Goal: Find specific page/section: Find specific page/section

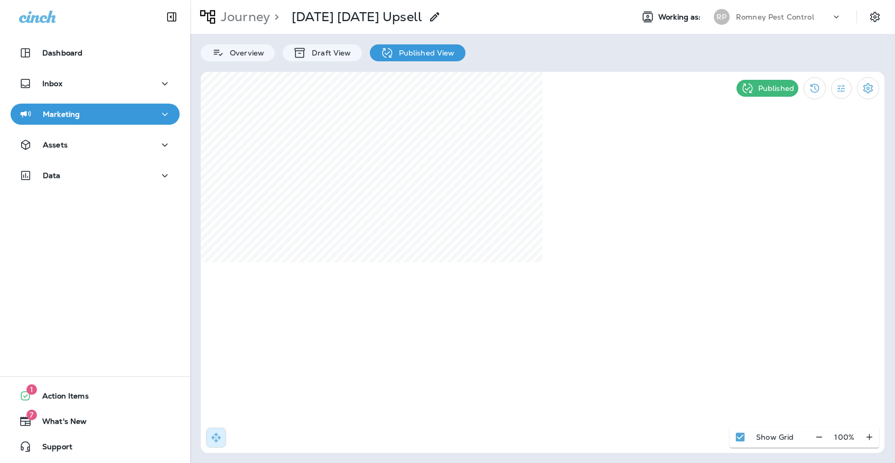
click at [128, 125] on div "Marketing" at bounding box center [95, 117] width 190 height 26
click at [129, 103] on div "Dashboard Inbox Marketing Assets Data" at bounding box center [95, 116] width 190 height 169
click at [129, 105] on button "Marketing" at bounding box center [95, 114] width 169 height 21
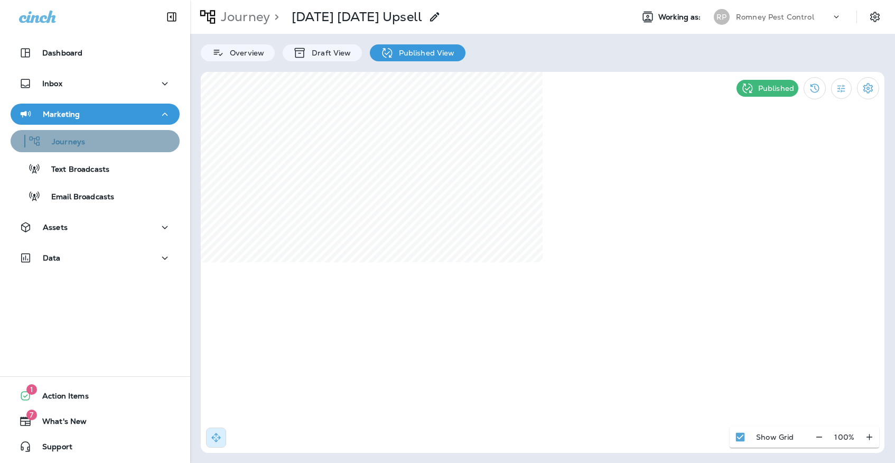
click at [129, 135] on div "Journeys" at bounding box center [95, 141] width 161 height 16
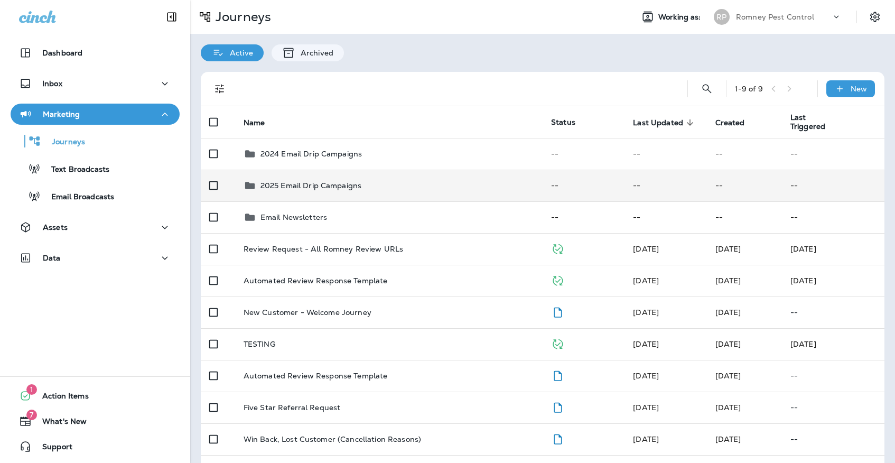
click at [300, 187] on td "2025 Email Drip Campaigns" at bounding box center [388, 186] width 307 height 32
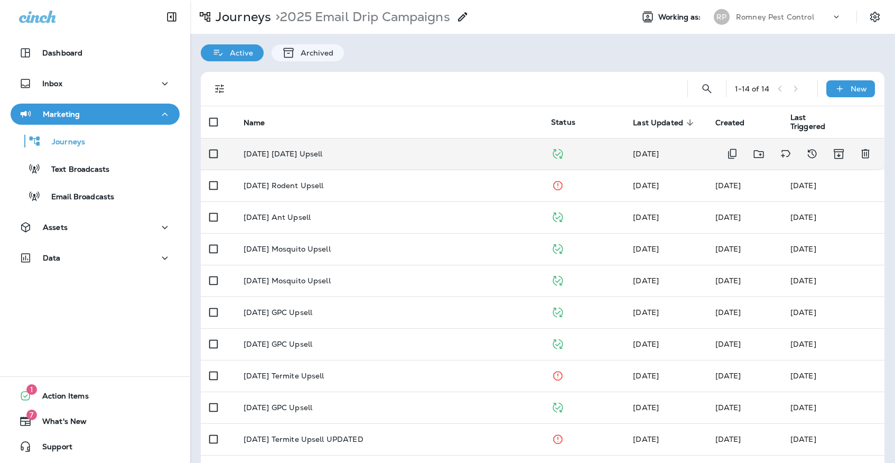
click at [317, 161] on td "[DATE] [DATE] Upsell" at bounding box center [388, 154] width 307 height 32
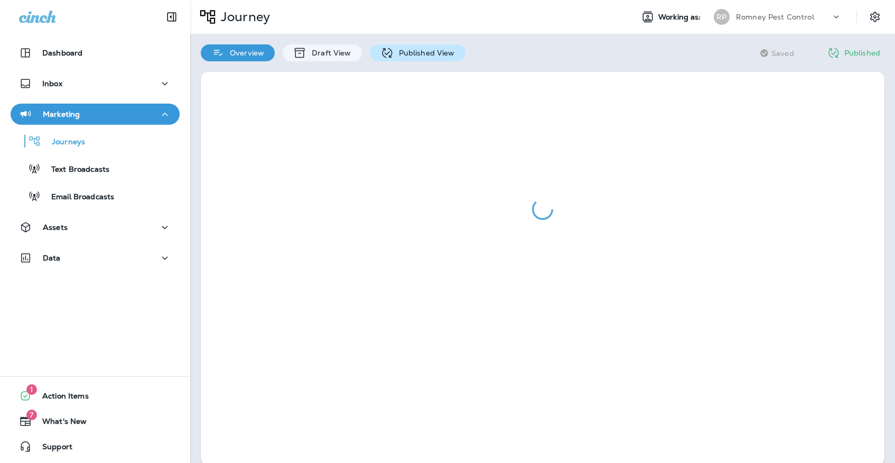
click at [429, 55] on p "Published View" at bounding box center [423, 53] width 61 height 8
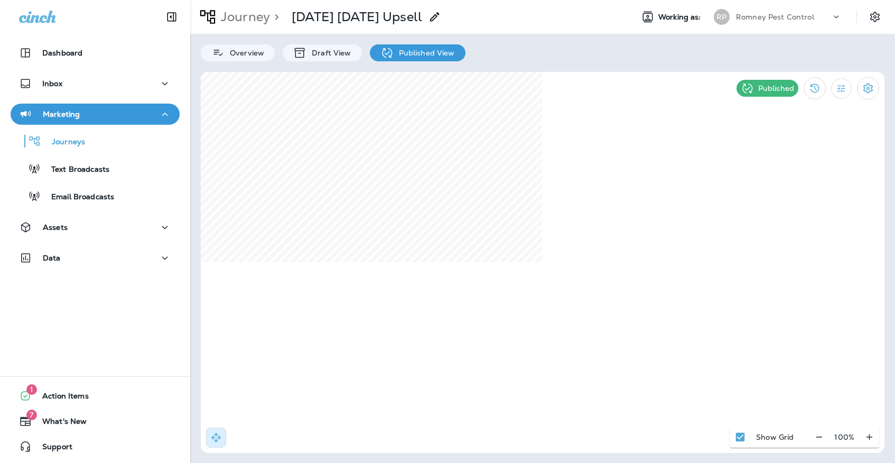
select select "*"
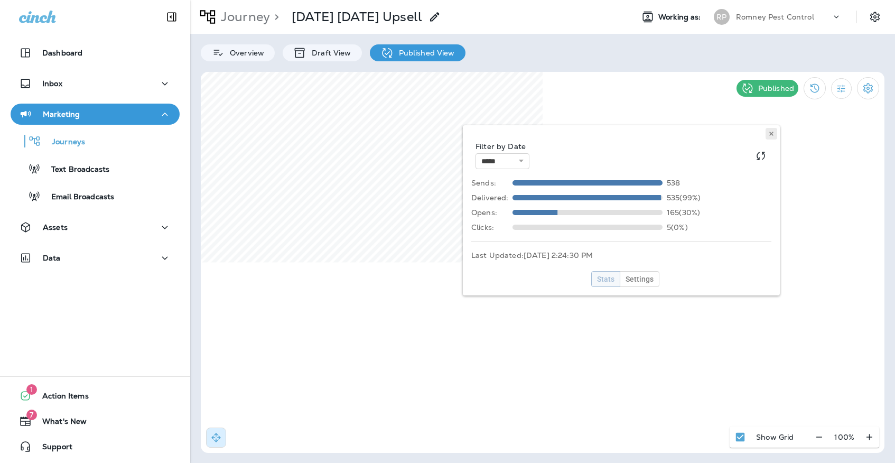
click at [772, 130] on icon at bounding box center [771, 133] width 6 height 6
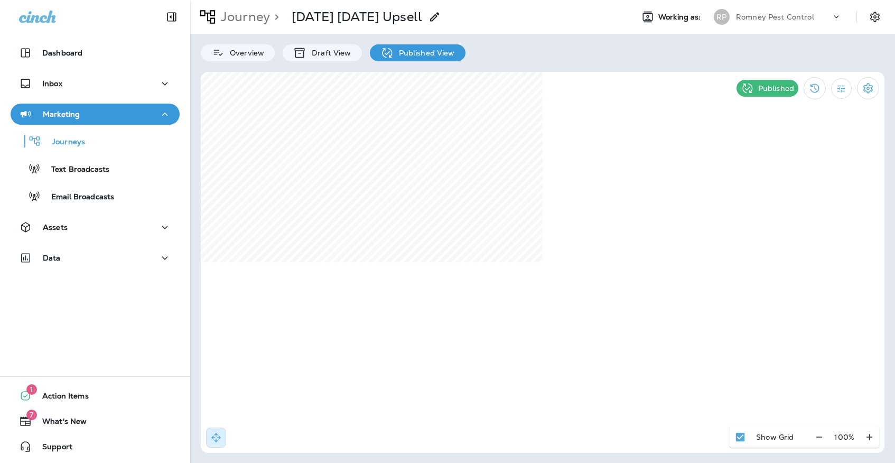
click at [765, 18] on p "Romney Pest Control" at bounding box center [775, 17] width 78 height 8
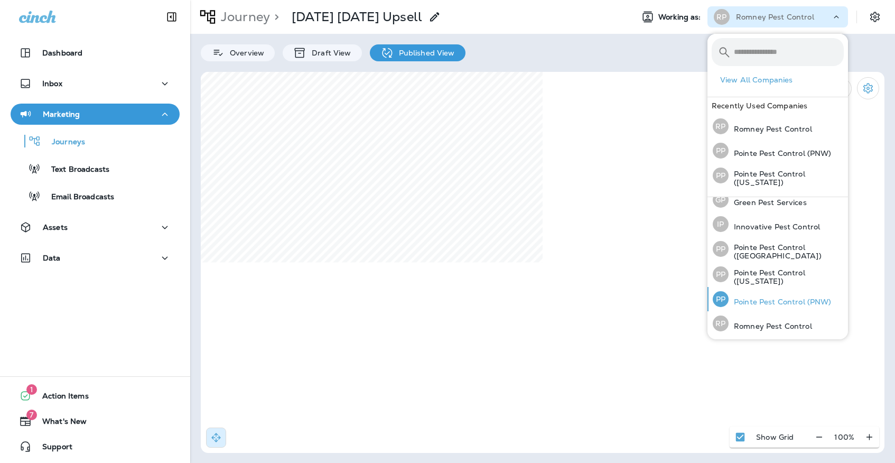
scroll to position [33, 0]
click at [776, 295] on div "PP Pointe Pest Control (PNW)" at bounding box center [771, 299] width 127 height 24
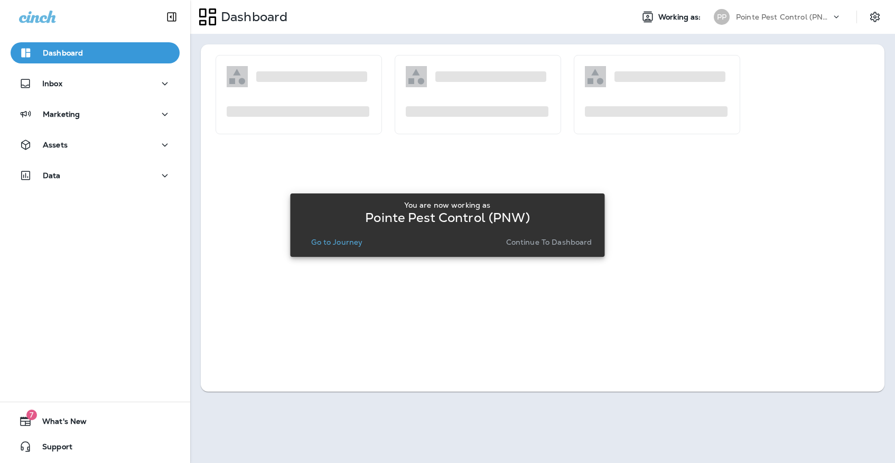
click at [338, 245] on p "Go to Journey" at bounding box center [336, 242] width 51 height 8
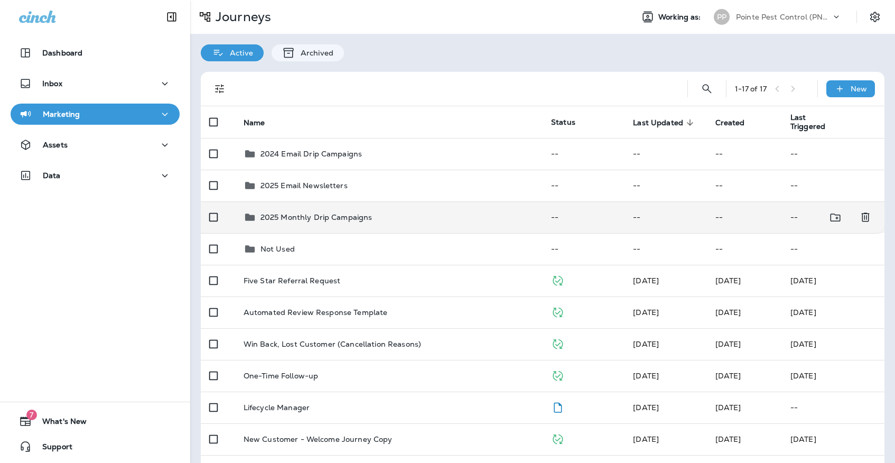
click at [330, 213] on p "2025 Monthly Drip Campaigns" at bounding box center [316, 217] width 112 height 8
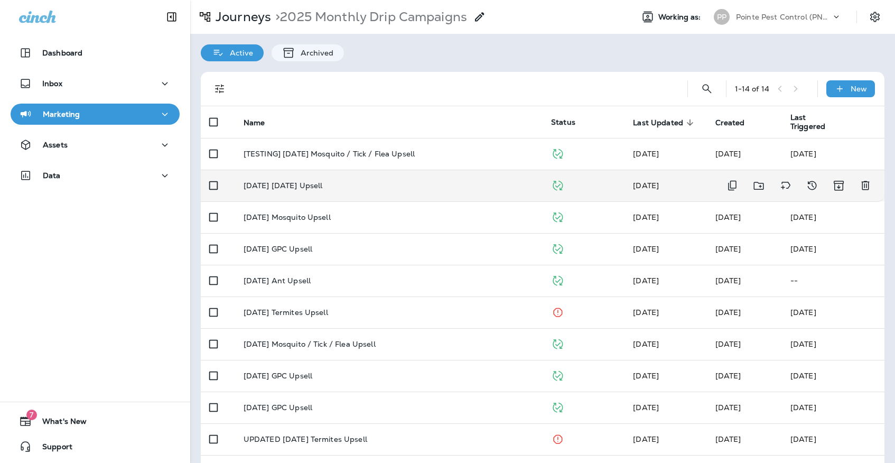
click at [327, 187] on td "[DATE] [DATE] Upsell" at bounding box center [388, 186] width 307 height 32
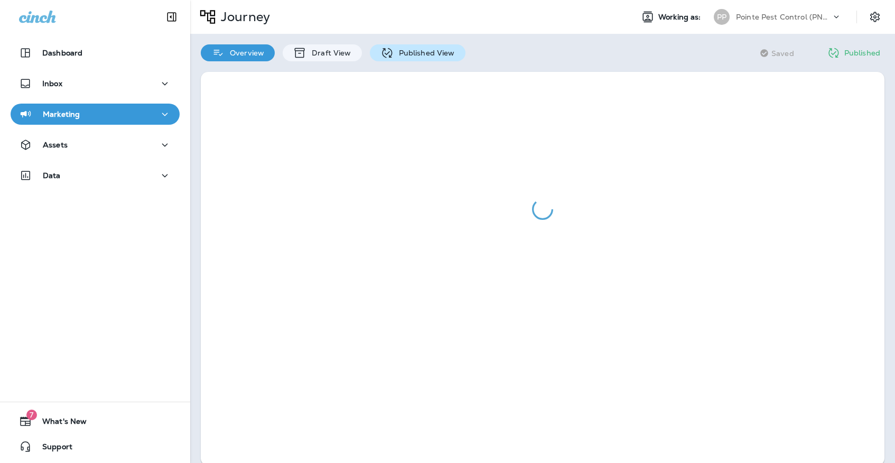
click at [387, 59] on icon at bounding box center [386, 52] width 13 height 13
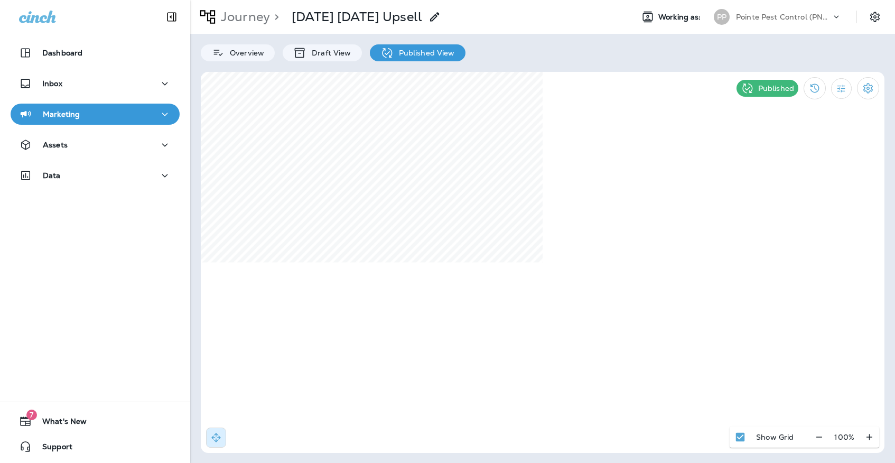
select select "*"
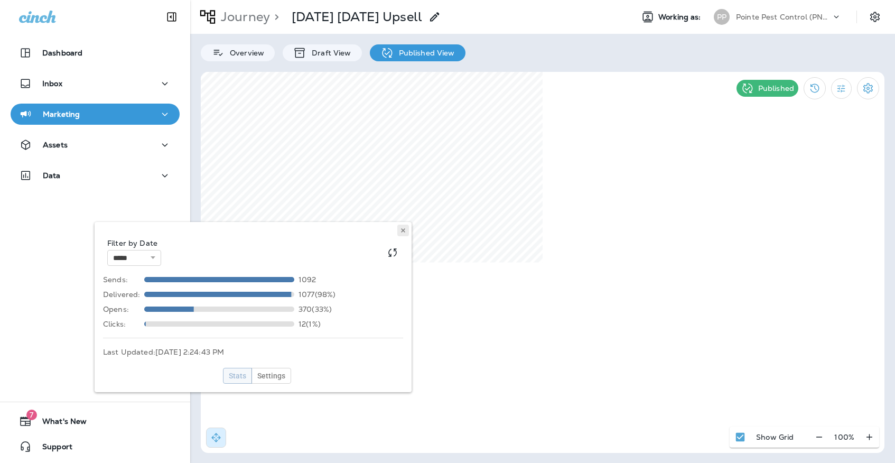
click at [408, 232] on button at bounding box center [403, 230] width 12 height 12
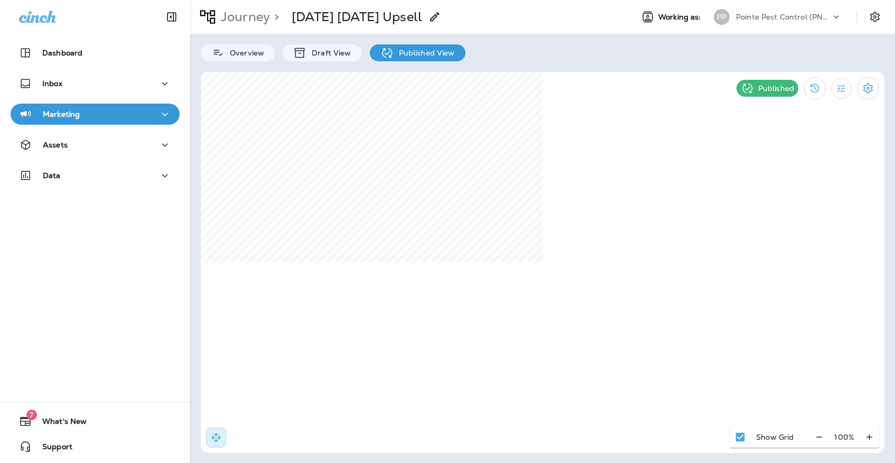
click at [733, 14] on div "PP" at bounding box center [721, 17] width 29 height 16
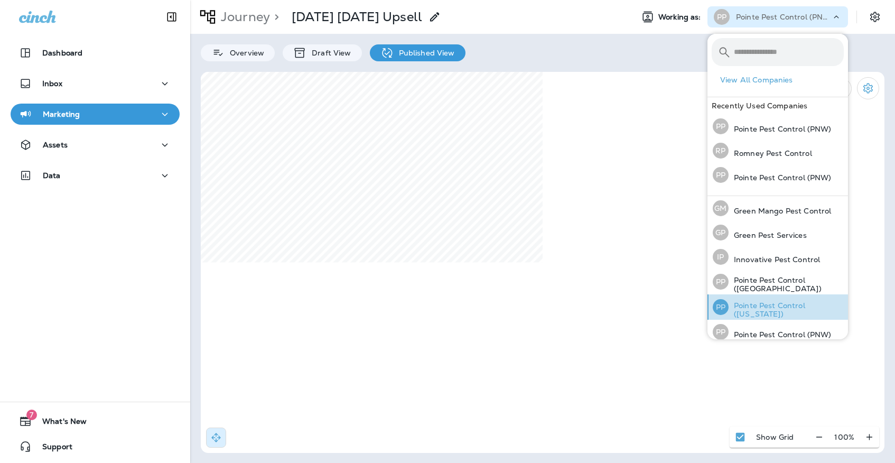
click at [780, 312] on p "Pointe Pest Control ([US_STATE])" at bounding box center [785, 309] width 115 height 17
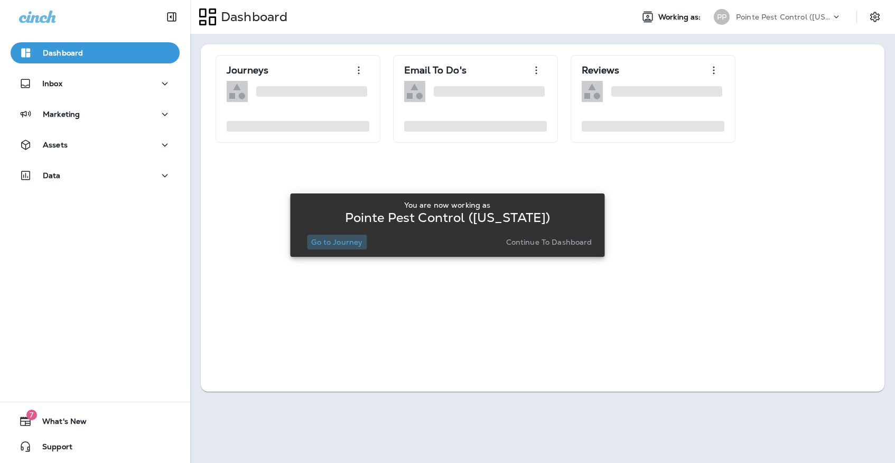
click at [340, 239] on p "Go to Journey" at bounding box center [336, 242] width 51 height 8
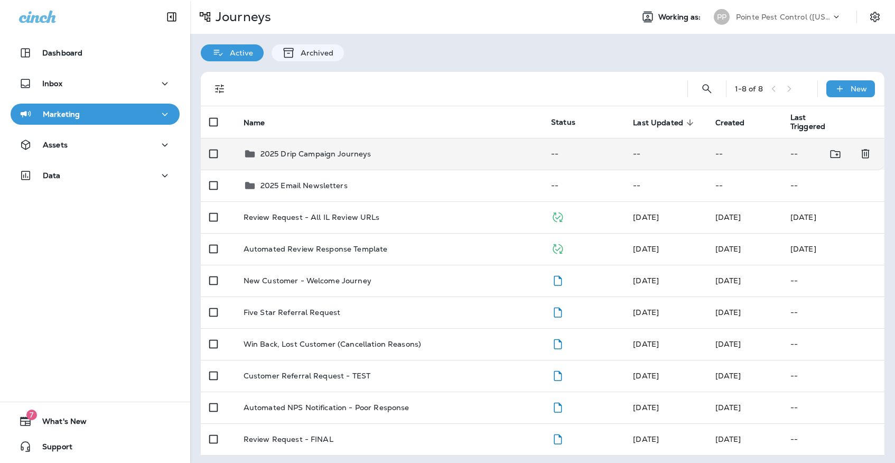
click at [342, 149] on p "2025 Drip Campaign Journeys" at bounding box center [315, 153] width 111 height 8
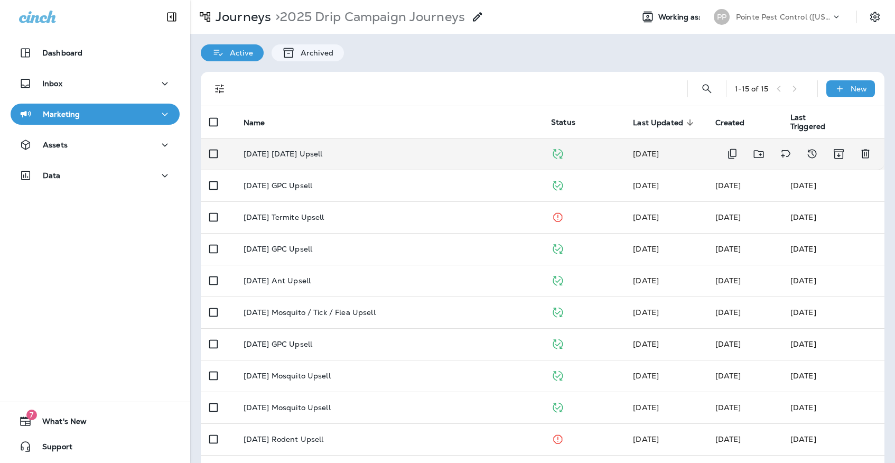
click at [346, 158] on td "[DATE] [DATE] Upsell" at bounding box center [388, 154] width 307 height 32
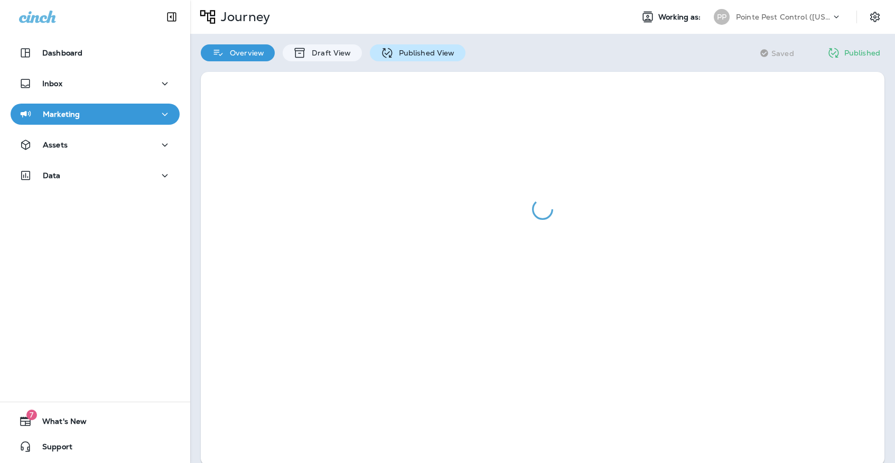
click at [383, 57] on icon at bounding box center [386, 52] width 13 height 13
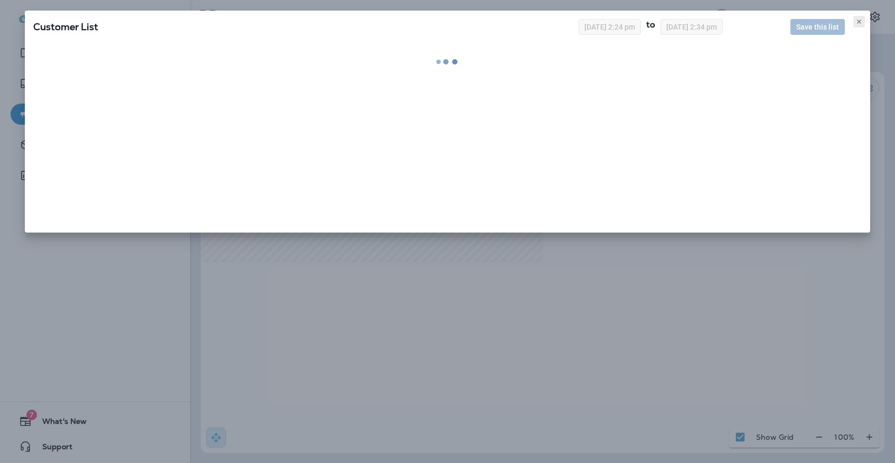
click at [856, 21] on icon at bounding box center [859, 21] width 6 height 6
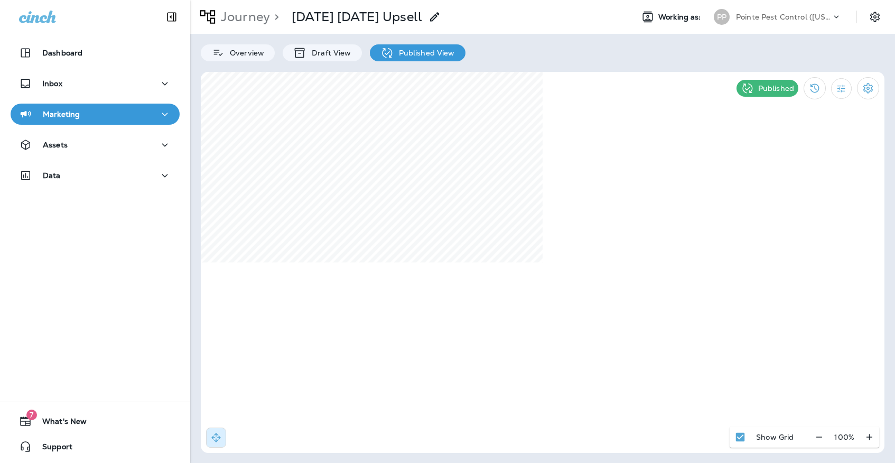
select select "*"
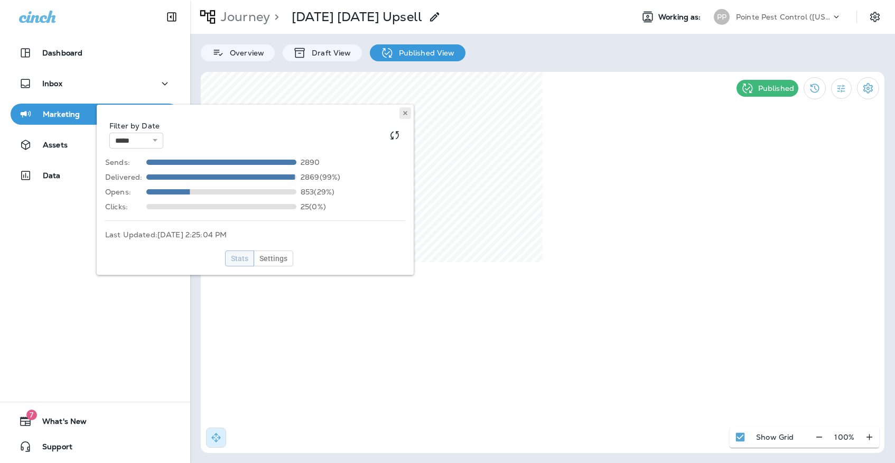
click at [408, 113] on button at bounding box center [405, 113] width 12 height 12
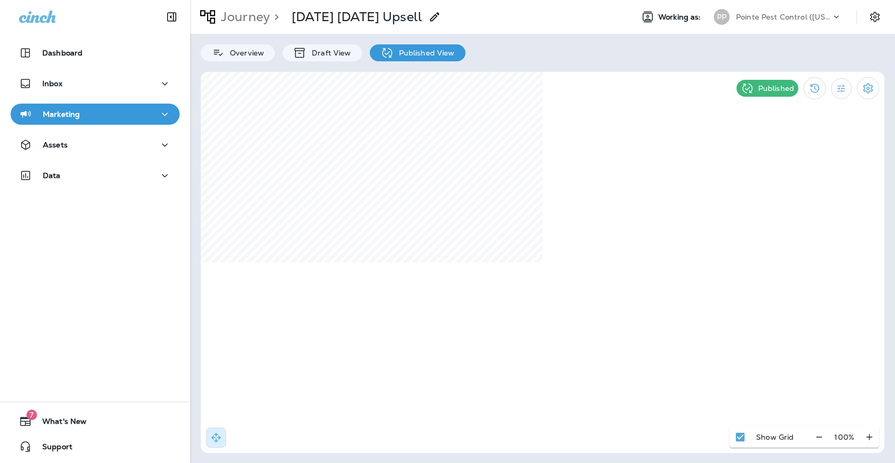
click at [761, 20] on p "Pointe Pest Control ([US_STATE])" at bounding box center [783, 17] width 95 height 8
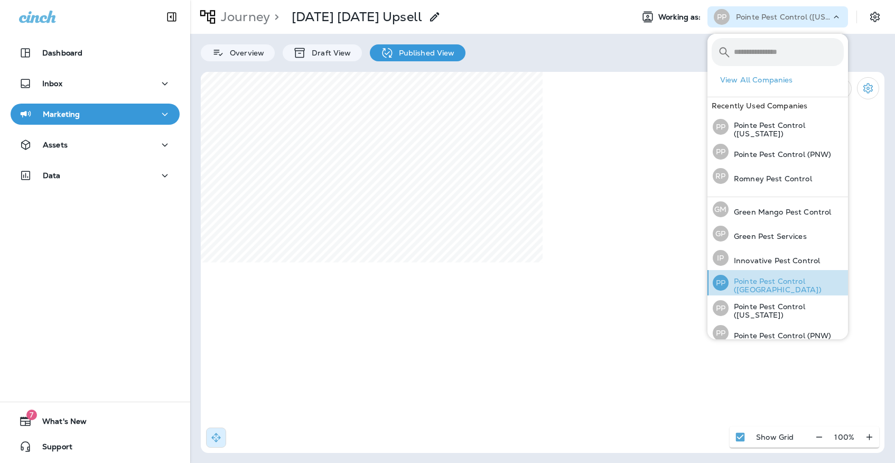
click at [790, 285] on p "Pointe Pest Control ([GEOGRAPHIC_DATA])" at bounding box center [785, 285] width 115 height 17
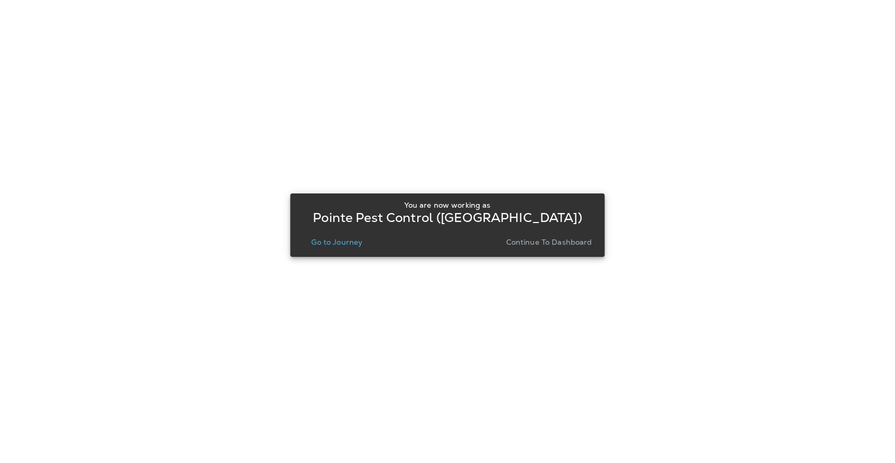
click at [334, 243] on p "Go to Journey" at bounding box center [336, 242] width 51 height 8
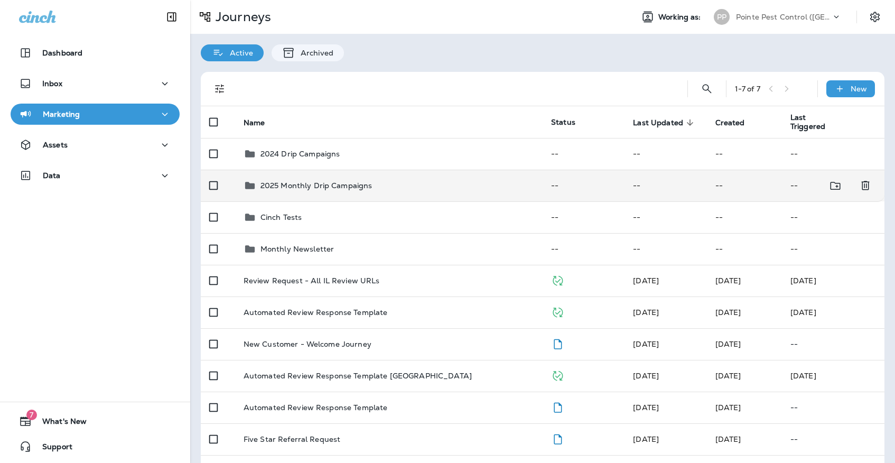
click at [350, 181] on p "2025 Monthly Drip Campaigns" at bounding box center [316, 185] width 112 height 8
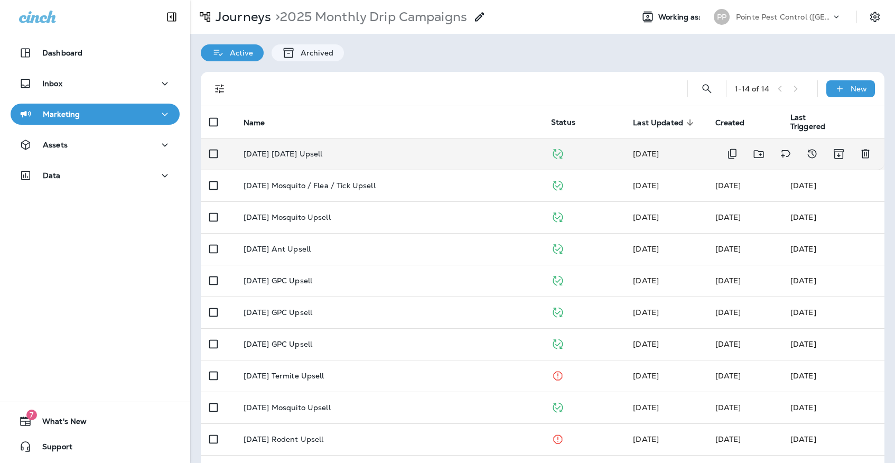
click at [330, 155] on td "[DATE] [DATE] Upsell" at bounding box center [388, 154] width 307 height 32
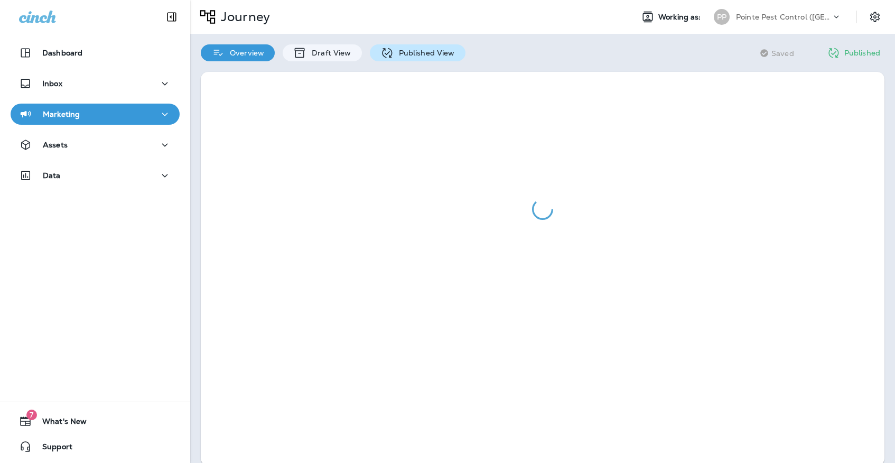
click at [386, 53] on icon at bounding box center [387, 53] width 10 height 10
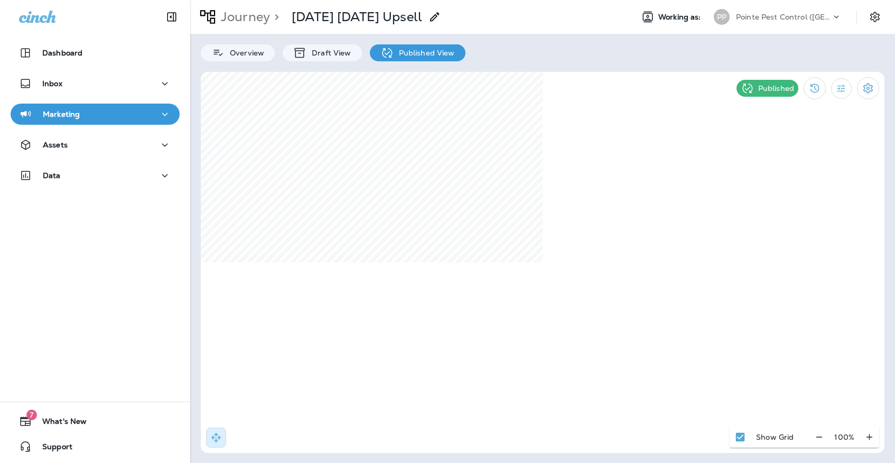
click at [739, 21] on div "Pointe Pest Control ([GEOGRAPHIC_DATA])" at bounding box center [783, 17] width 95 height 16
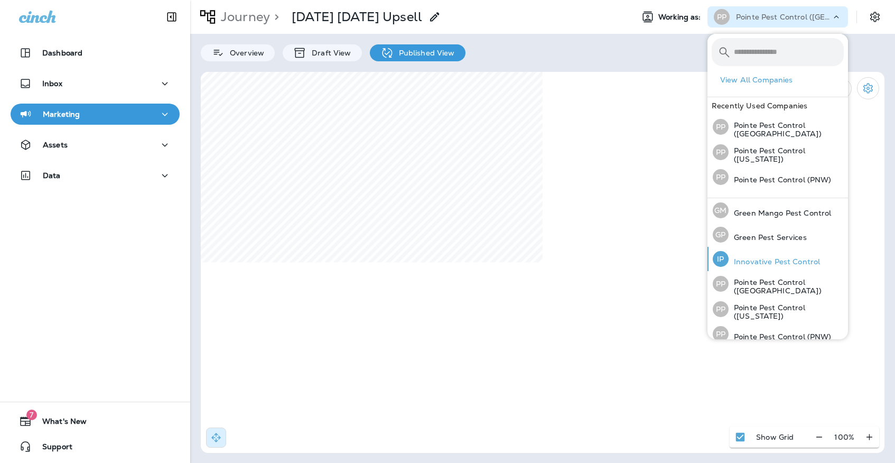
click at [761, 257] on p "Innovative Pest Control" at bounding box center [773, 261] width 91 height 8
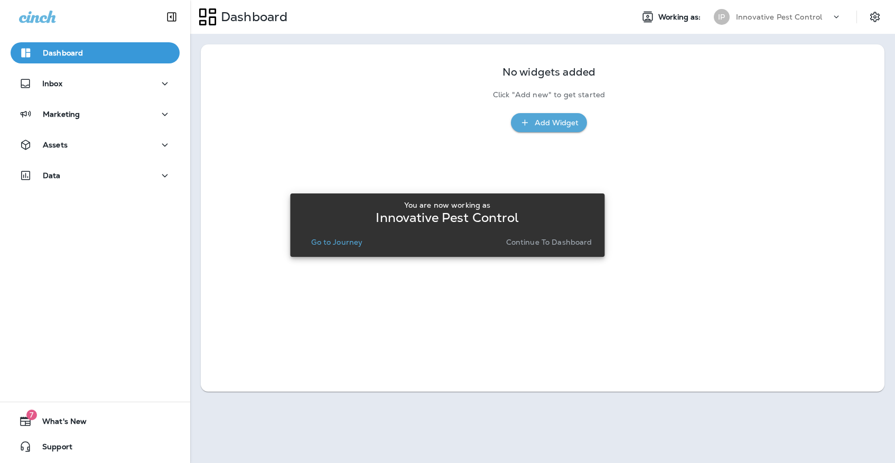
click at [334, 243] on p "Go to Journey" at bounding box center [336, 242] width 51 height 8
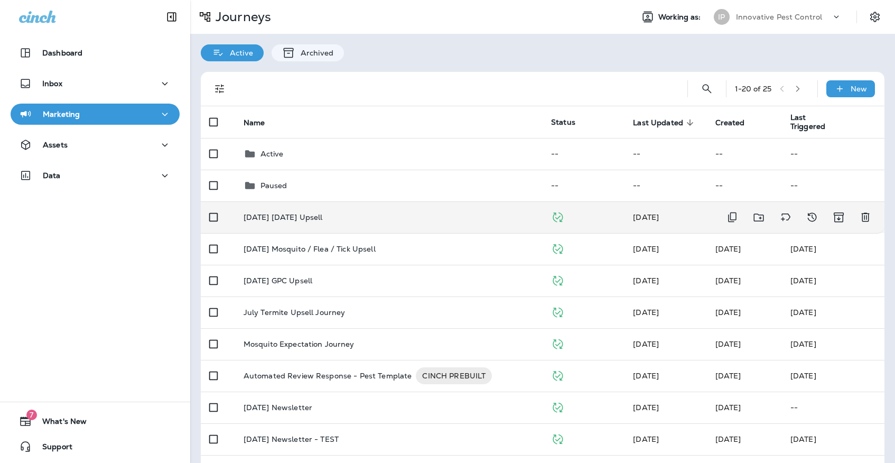
click at [323, 213] on p "[DATE] [DATE] Upsell" at bounding box center [282, 217] width 79 height 8
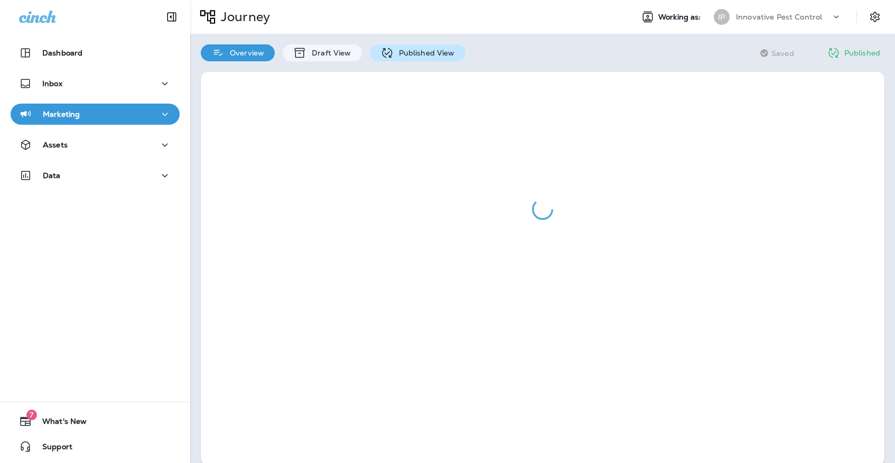
click at [398, 60] on div "Published View" at bounding box center [418, 52] width 96 height 17
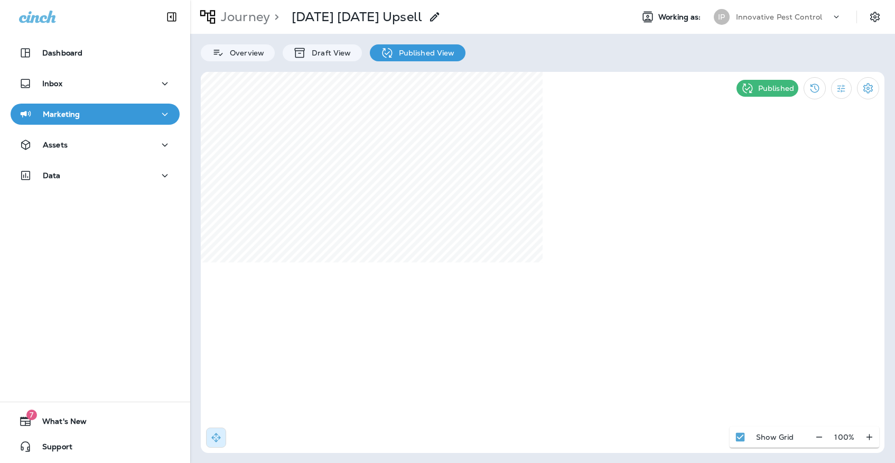
select select "*"
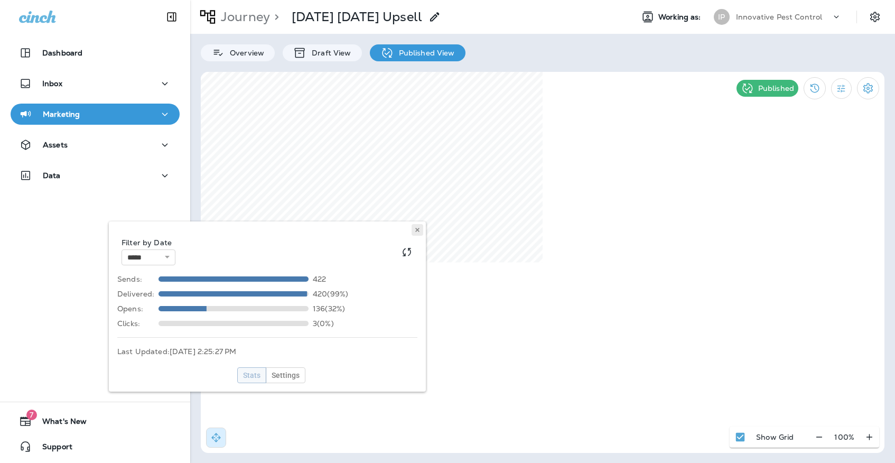
click at [413, 231] on button at bounding box center [417, 230] width 12 height 12
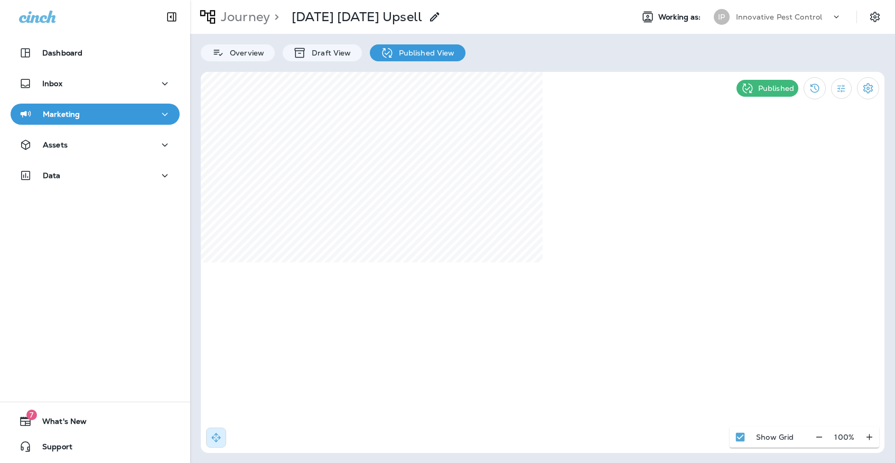
click at [742, 20] on p "Innovative Pest Control" at bounding box center [779, 17] width 86 height 8
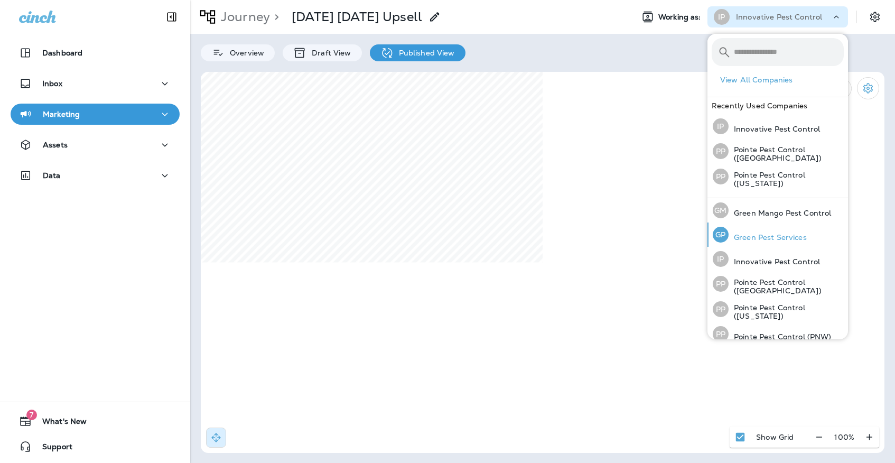
click at [752, 243] on div "[PERSON_NAME] Pest Services" at bounding box center [759, 234] width 102 height 24
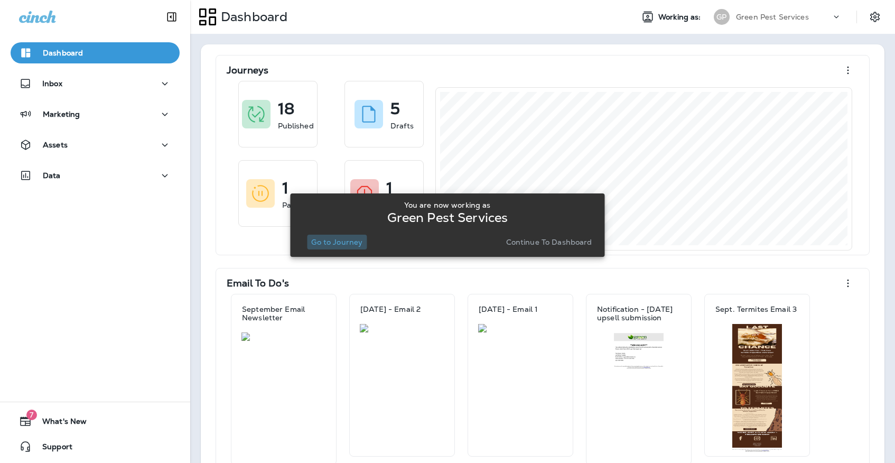
click at [348, 236] on button "Go to Journey" at bounding box center [337, 241] width 60 height 15
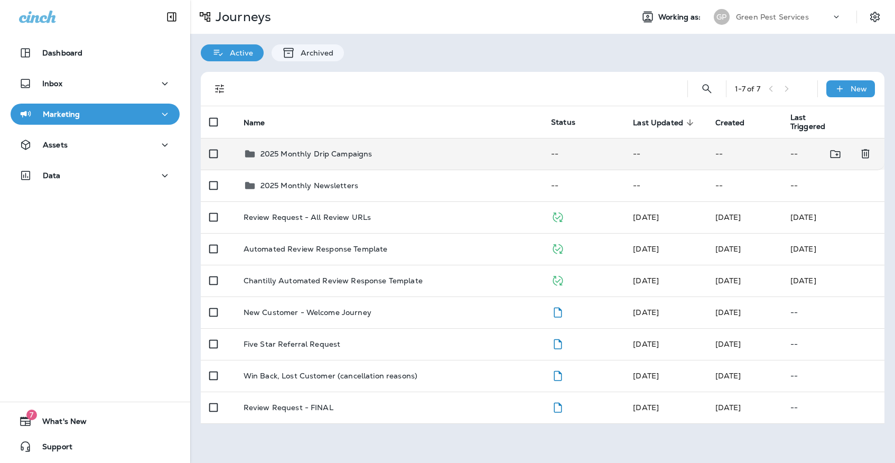
click at [324, 154] on td "2025 Monthly Drip Campaigns" at bounding box center [388, 154] width 307 height 32
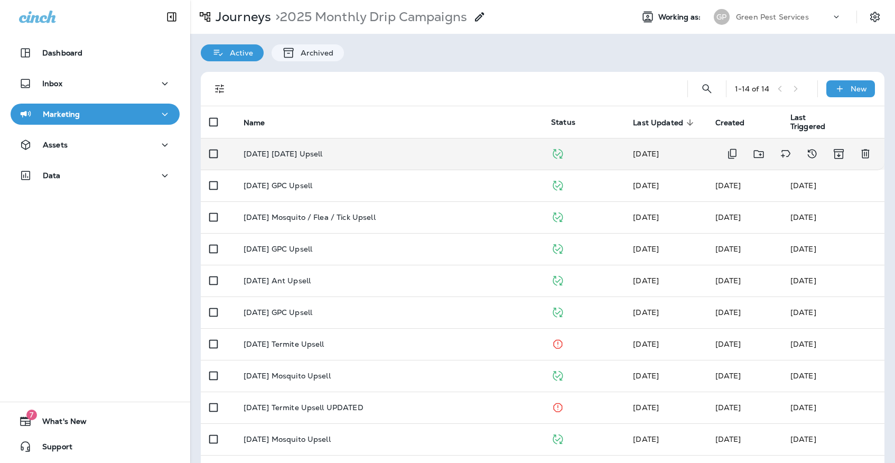
click at [329, 153] on td "[DATE] [DATE] Upsell" at bounding box center [388, 154] width 307 height 32
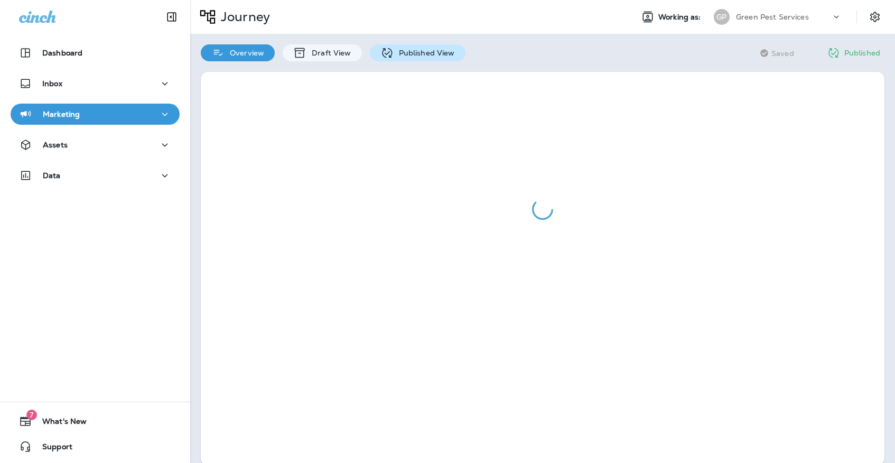
click at [393, 57] on p "Published View" at bounding box center [423, 53] width 61 height 8
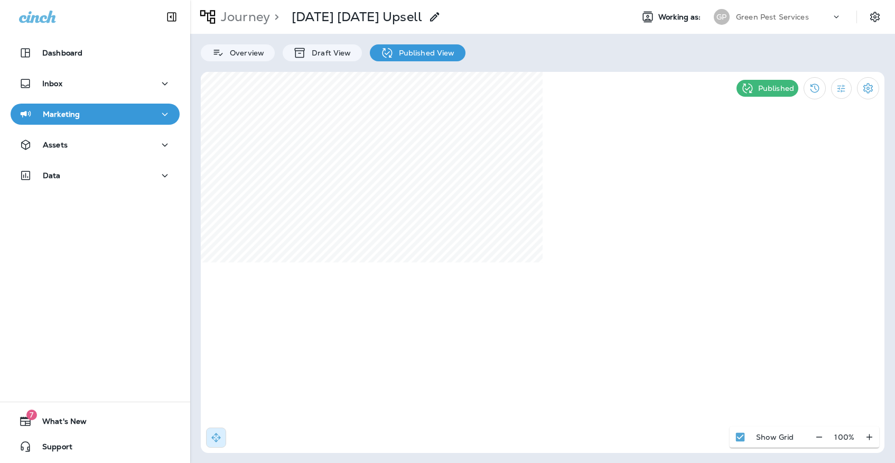
select select "*"
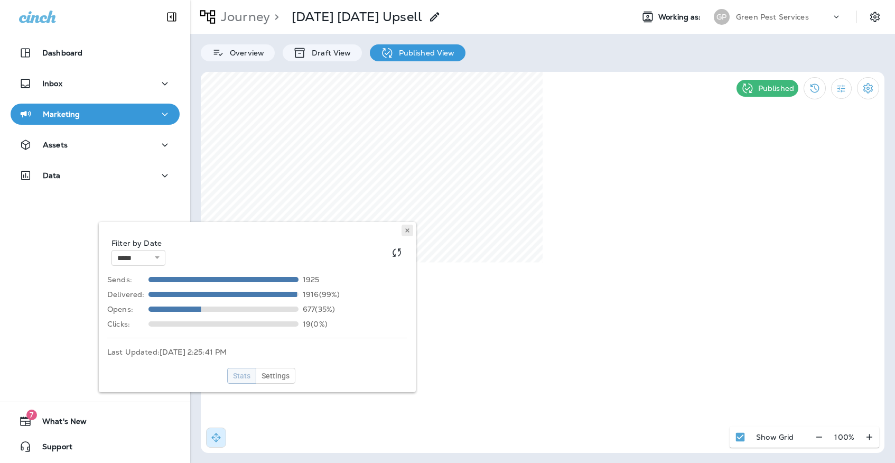
click at [406, 227] on icon at bounding box center [407, 230] width 6 height 6
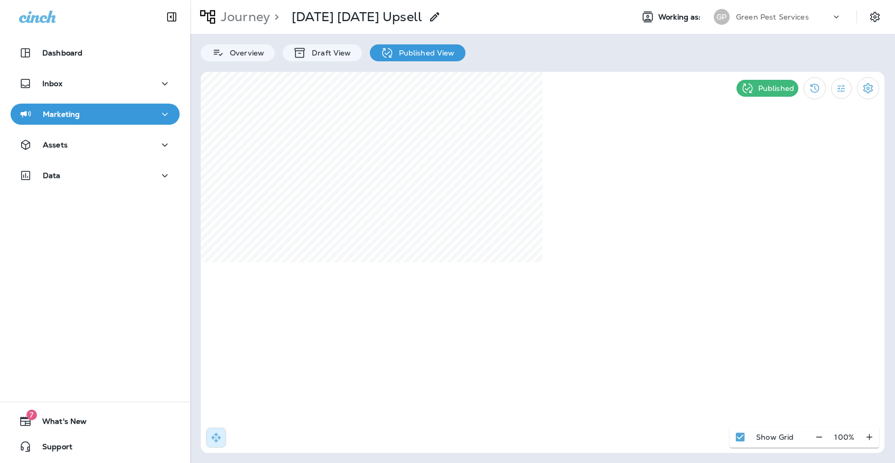
click at [764, 23] on div "Green Pest Services" at bounding box center [783, 17] width 95 height 16
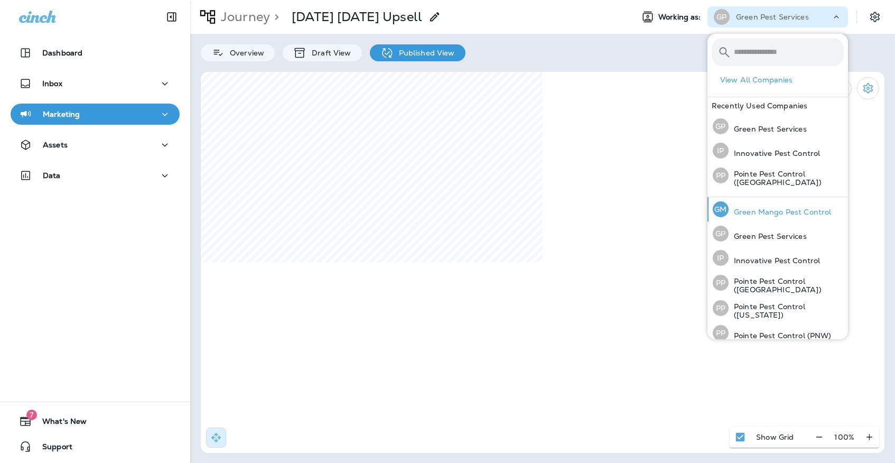
click at [784, 202] on div "[PERSON_NAME] Mango Pest Control" at bounding box center [771, 209] width 127 height 24
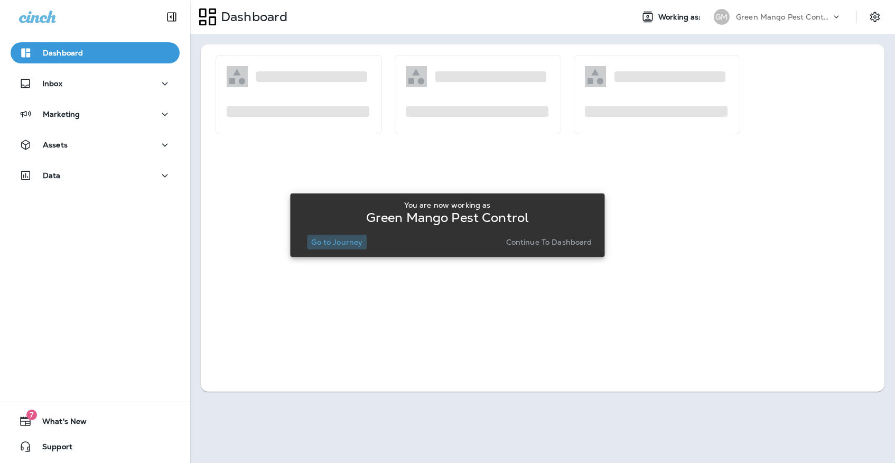
click at [318, 243] on p "Go to Journey" at bounding box center [336, 242] width 51 height 8
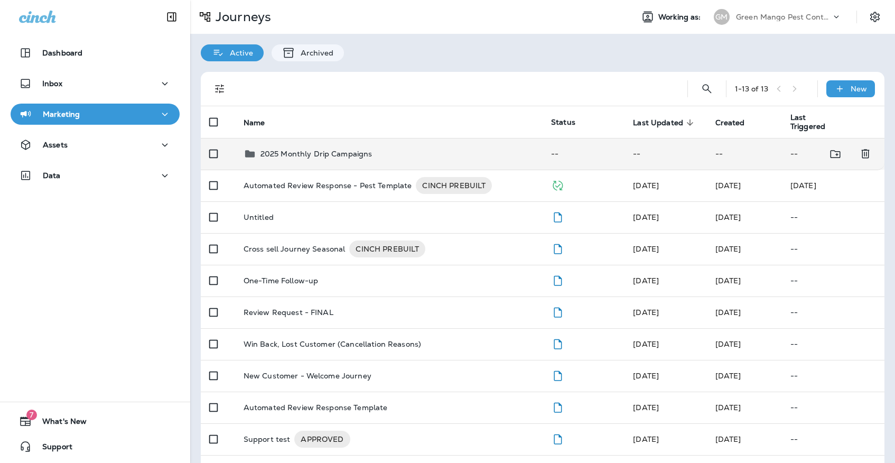
click at [309, 149] on p "2025 Monthly Drip Campaigns" at bounding box center [316, 153] width 112 height 8
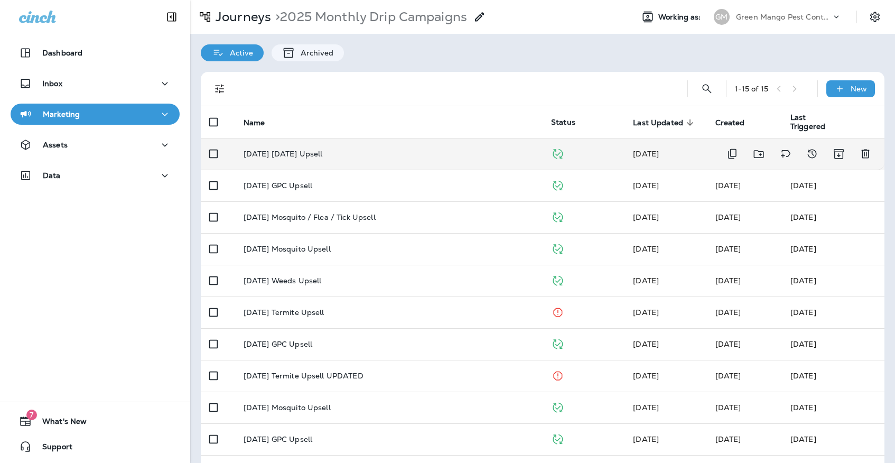
click at [339, 154] on td "[DATE] [DATE] Upsell" at bounding box center [388, 154] width 307 height 32
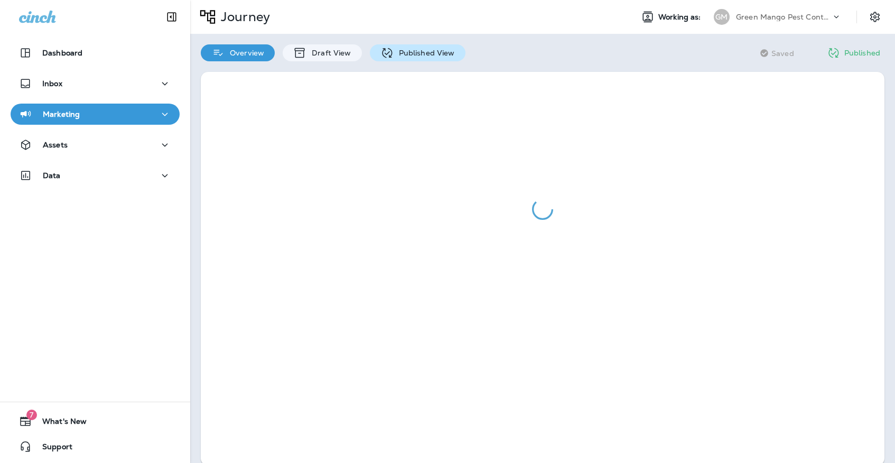
click at [401, 52] on p "Published View" at bounding box center [423, 53] width 61 height 8
